Goal: Task Accomplishment & Management: Use online tool/utility

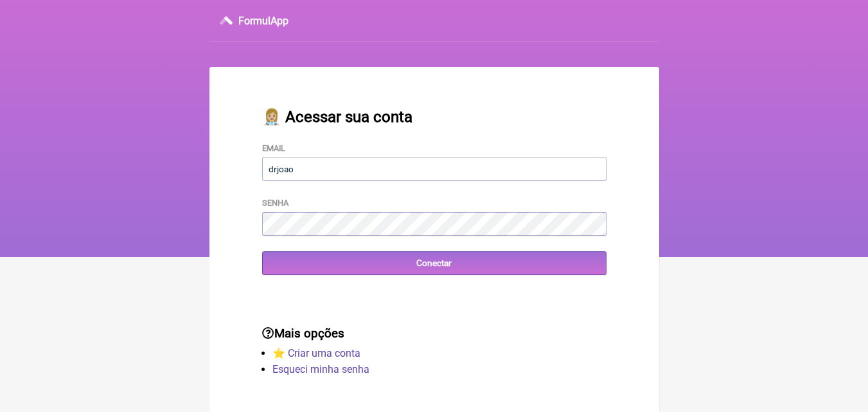
type input "[EMAIL_ADDRESS][DOMAIN_NAME]"
click at [262, 251] on input "Conectar" at bounding box center [434, 263] width 344 height 24
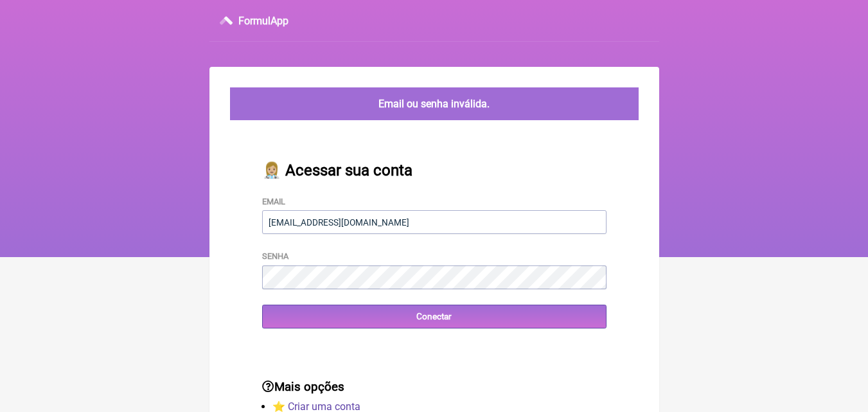
click at [326, 294] on form "Email drjoaohenriquegomes@gmail.com Senha Conectar" at bounding box center [434, 262] width 344 height 134
click at [262, 305] on input "Conectar" at bounding box center [434, 317] width 344 height 24
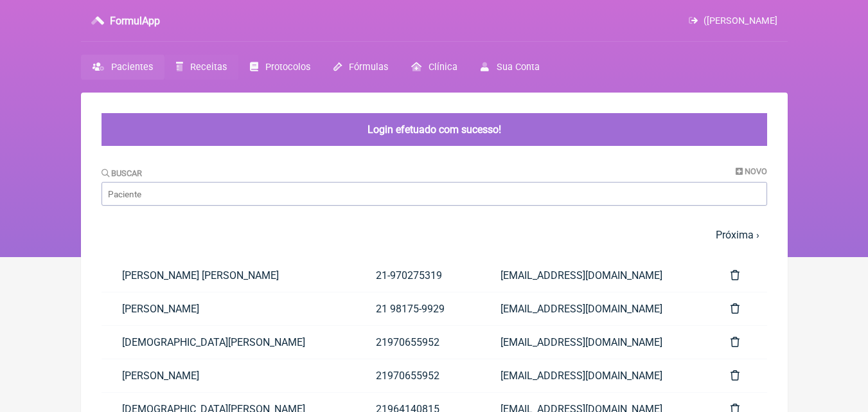
click at [199, 67] on span "Receitas" at bounding box center [208, 67] width 37 height 11
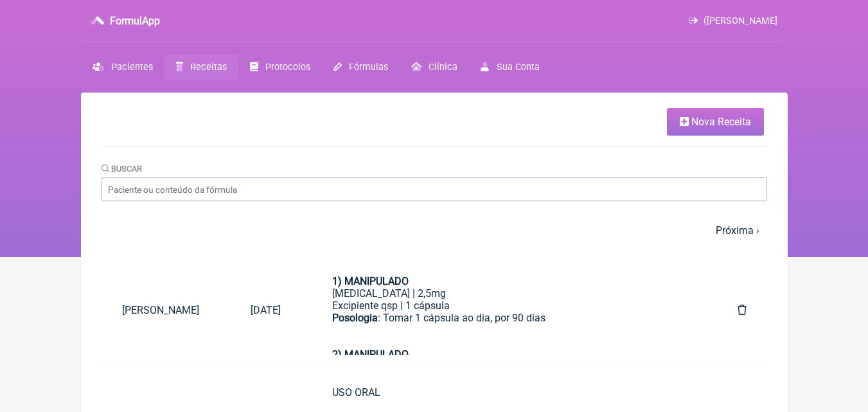
click at [700, 121] on span "Nova Receita" at bounding box center [721, 122] width 60 height 12
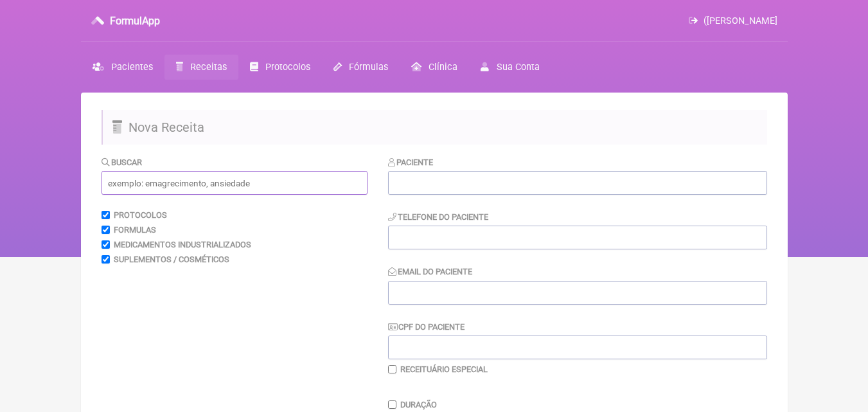
click at [218, 182] on input "text" at bounding box center [235, 183] width 266 height 24
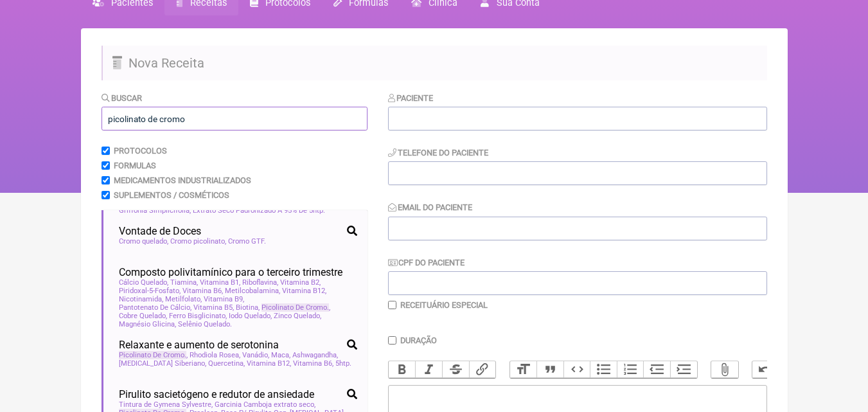
scroll to position [64, 0]
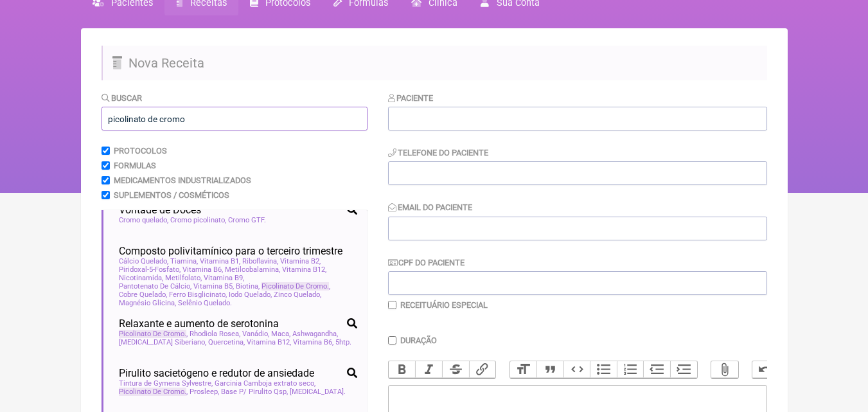
type input "picolinato de cromo"
click at [266, 239] on ul "Goma sacietogênica emagrecimento sacietógeno gordura localizada obesidade Slend…" at bounding box center [235, 338] width 266 height 257
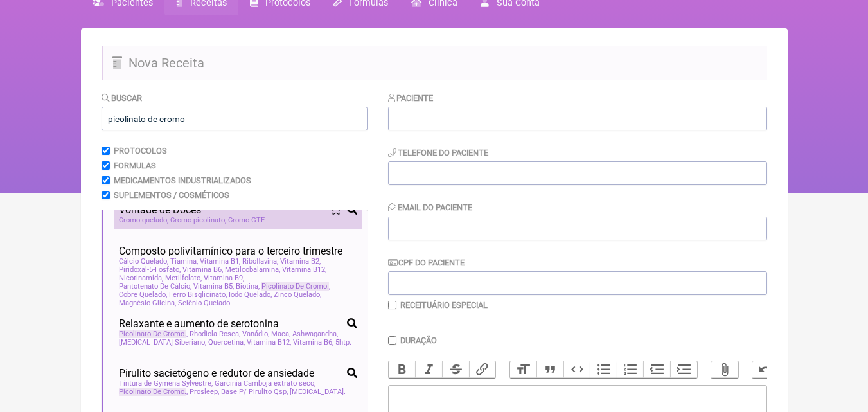
click at [233, 224] on span "Cromo GTF" at bounding box center [247, 220] width 38 height 8
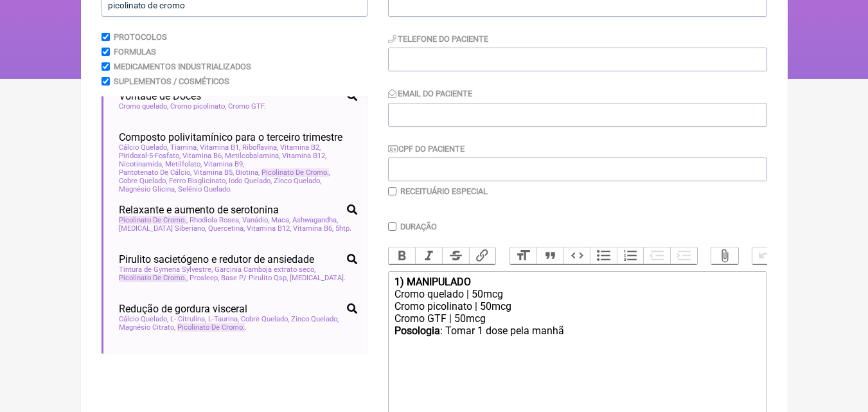
scroll to position [193, 0]
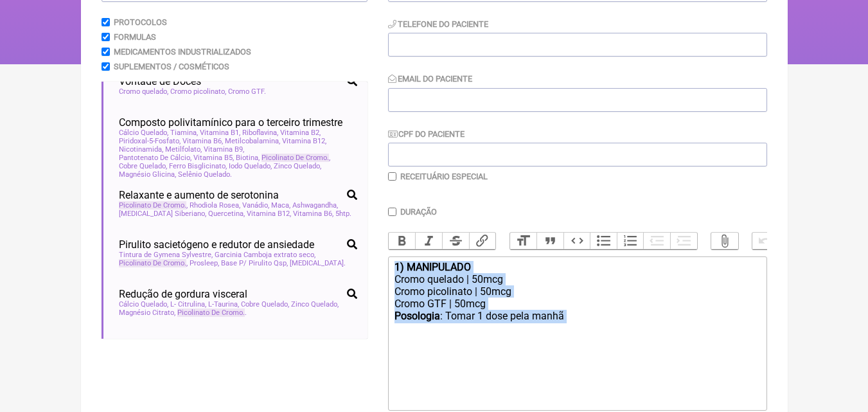
drag, startPoint x: 571, startPoint y: 324, endPoint x: 373, endPoint y: 280, distance: 203.0
click at [373, 280] on form "Buscar picolinato de cromo Protocolos Formulas Medicamentos Industrializados Su…" at bounding box center [435, 222] width 666 height 518
type trix-editor "<div><strong>1) MANIPULADO</strong></div><div>Cromo quelado | 50mcg</div><div>C…"
copy trix-editor "1) MANIPULADO Cromo quelado | 50mcg Cromo picolinato | 50mcg Cromo GTF | 50mcg …"
